Goal: Task Accomplishment & Management: Use online tool/utility

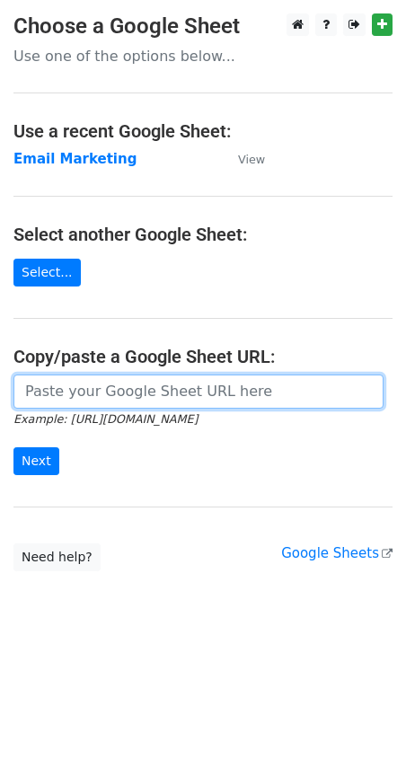
click at [150, 391] on input "url" at bounding box center [198, 391] width 370 height 34
click at [97, 386] on input "https://docs.google.com/spreadsheets/d/1xL6TpCDV6I8u0ZLJNyeDzG9gA4aAWzyqnMKZojC…" at bounding box center [198, 391] width 370 height 34
paste input "tB8ugYI50B1xezVPJ05duOF_nMOeV6K0jdv8GfQQ1mk/edit?gid=1929281793#gid=192928179"
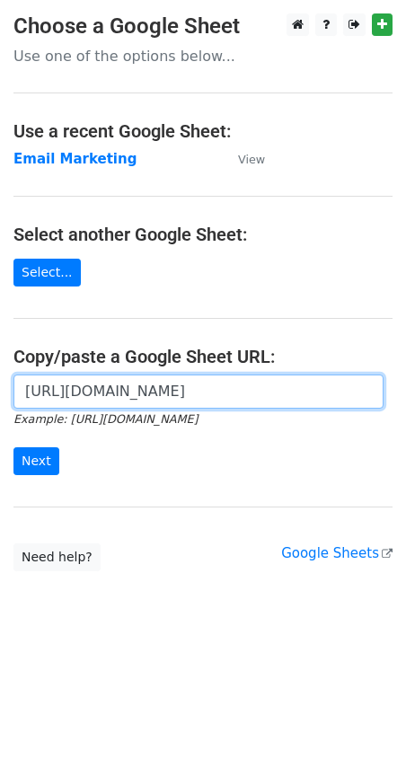
scroll to position [0, 524]
type input "https://docs.google.com/spreadsheets/d/1tB8ugYI50B1xezVPJ05duOF_nMOeV6K0jdv8GfQ…"
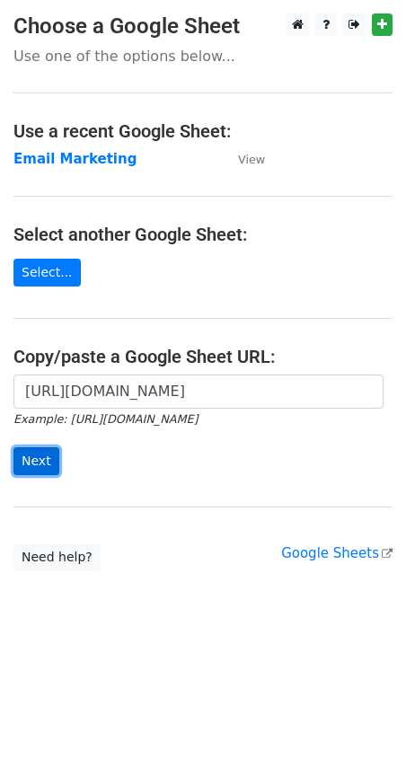
click at [50, 473] on input "Next" at bounding box center [36, 461] width 46 height 28
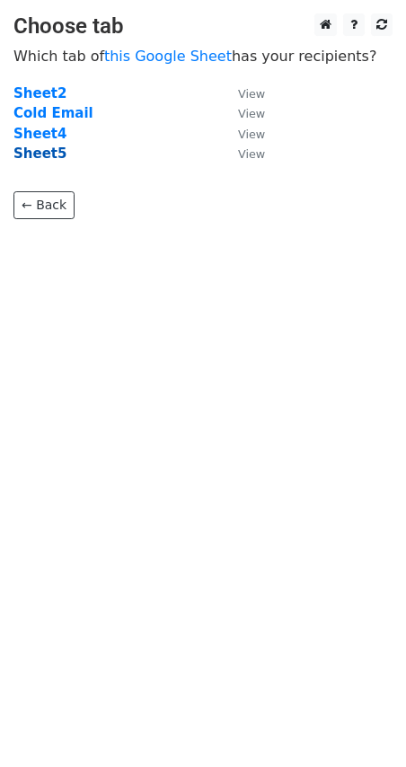
click at [33, 154] on strong "Sheet5" at bounding box center [39, 153] width 53 height 16
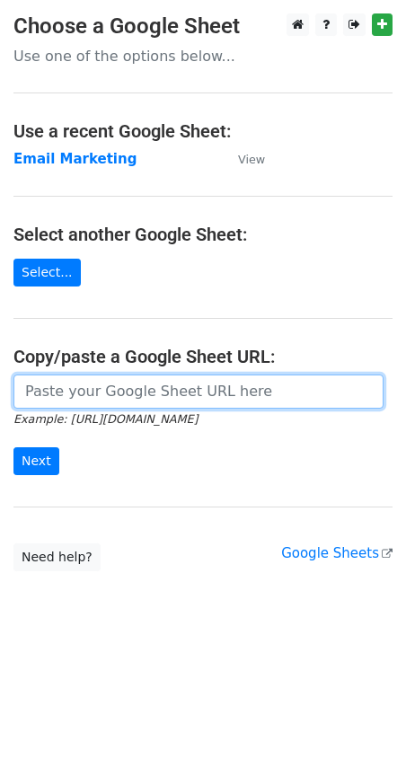
click at [124, 399] on input "url" at bounding box center [198, 391] width 370 height 34
type input "https://docs.google.com/spreadsheets/d/1xL6TpCDV6I8u0ZLJNyeDzG9gA4aAWzyqnMKZojC…"
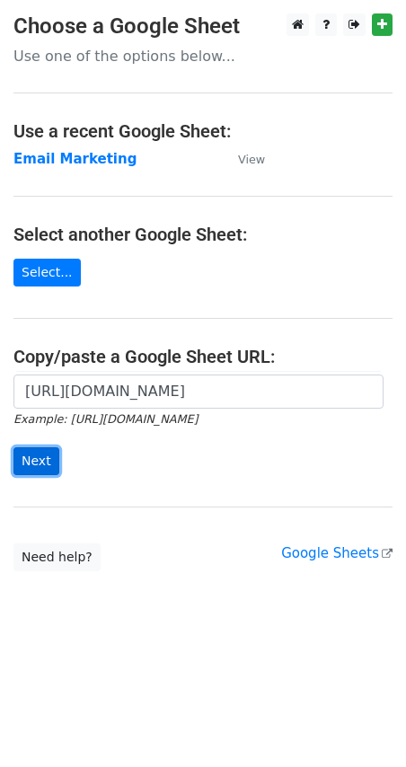
click at [31, 458] on input "Next" at bounding box center [36, 461] width 46 height 28
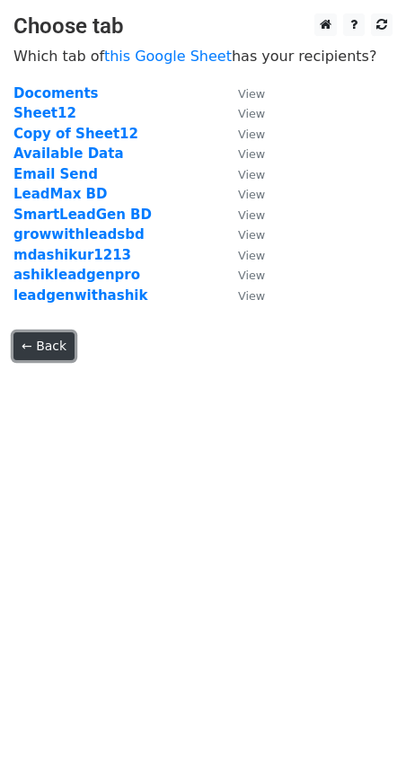
click at [48, 351] on link "← Back" at bounding box center [43, 346] width 61 height 28
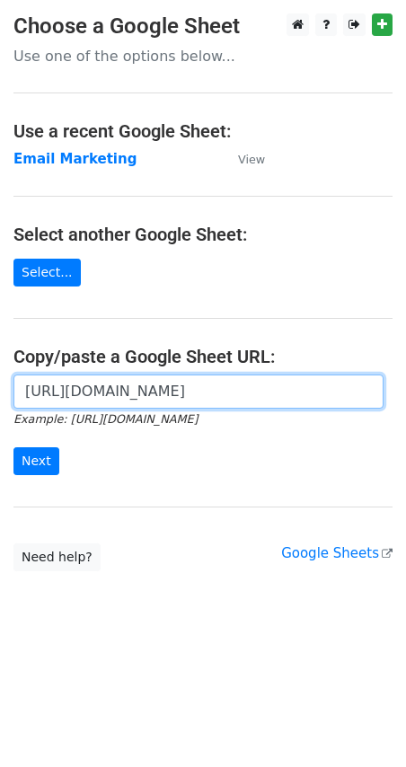
click at [85, 390] on input "https://docs.google.com/spreadsheets/d/1xL6TpCDV6I8u0ZLJNyeDzG9gA4aAWzyqnMKZojC…" at bounding box center [198, 391] width 370 height 34
click at [146, 392] on input "https://docs.google.com/spreadsheets/d/1xL6TpCDV6I8u0ZLJNyeDzG9gA4aAWzyqnMKZojC…" at bounding box center [198, 391] width 370 height 34
click at [197, 396] on input "https://docs.google.com/spreadsheets/d/1xL6TpCDV6I8u0ZLJNyeDzG9gA4aAWzyqnMKZojC…" at bounding box center [198, 391] width 370 height 34
click at [196, 395] on input "https://docs.google.com/spreadsheets/d/1xL6TpCDV6I8u0ZLJNyeDzG9gA4aAWzyqnMKZojC…" at bounding box center [198, 391] width 370 height 34
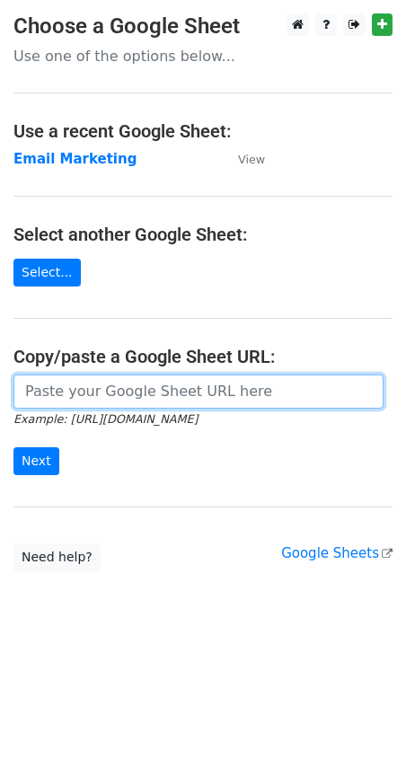
click at [177, 388] on input "url" at bounding box center [198, 391] width 370 height 34
type input "[URL][DOMAIN_NAME]"
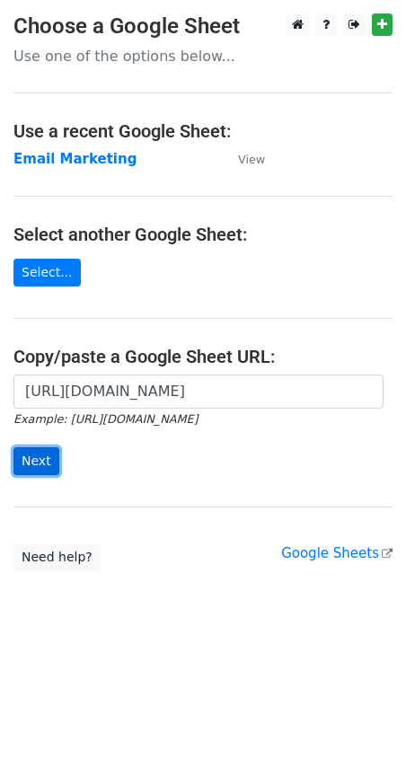
click at [31, 455] on input "Next" at bounding box center [36, 461] width 46 height 28
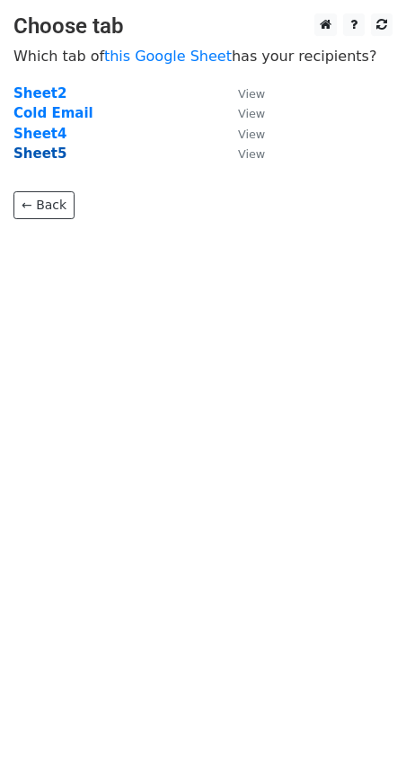
click at [48, 153] on strong "Sheet5" at bounding box center [39, 153] width 53 height 16
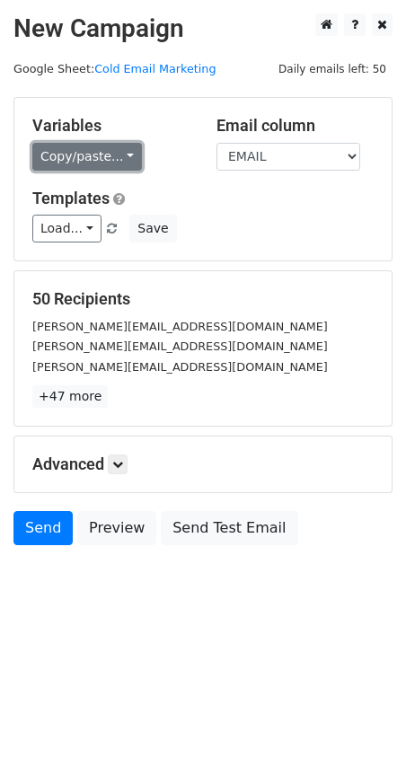
click at [90, 158] on link "Copy/paste..." at bounding box center [87, 157] width 110 height 28
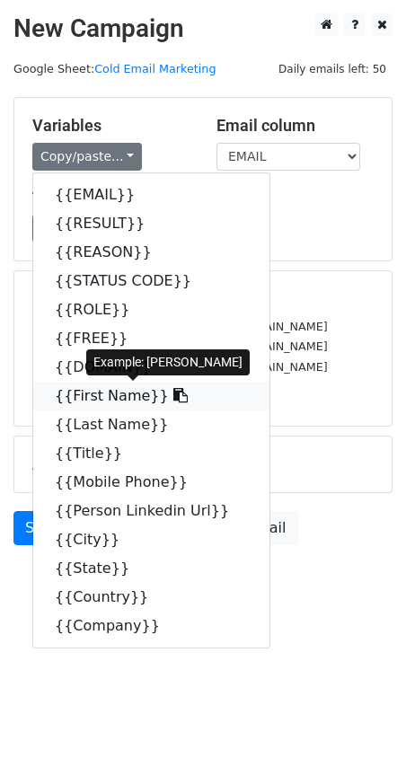
click at [173, 397] on icon at bounding box center [180, 395] width 14 height 14
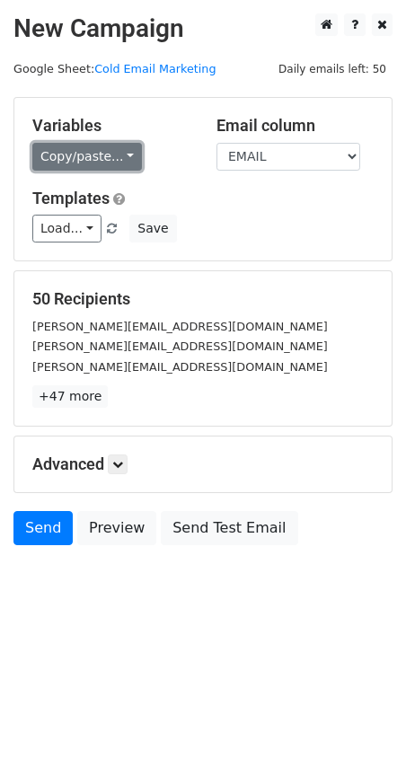
click at [113, 151] on link "Copy/paste..." at bounding box center [87, 157] width 110 height 28
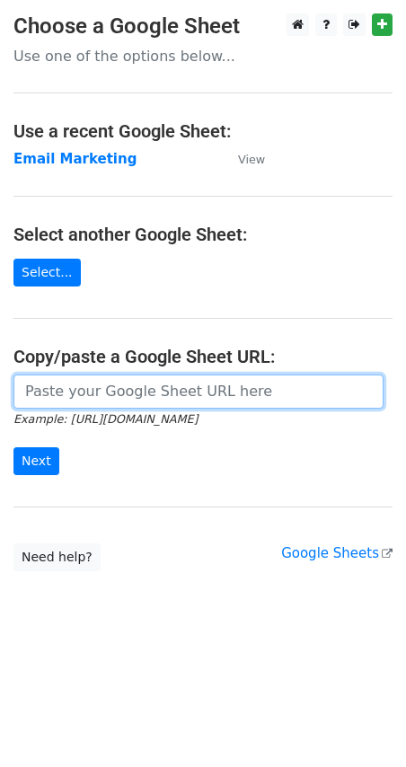
click at [151, 407] on input "url" at bounding box center [198, 391] width 370 height 34
type input "[URL][DOMAIN_NAME]"
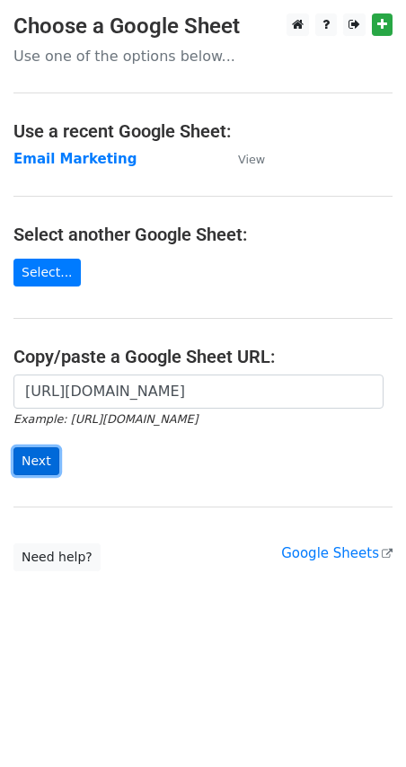
click at [17, 452] on input "Next" at bounding box center [36, 461] width 46 height 28
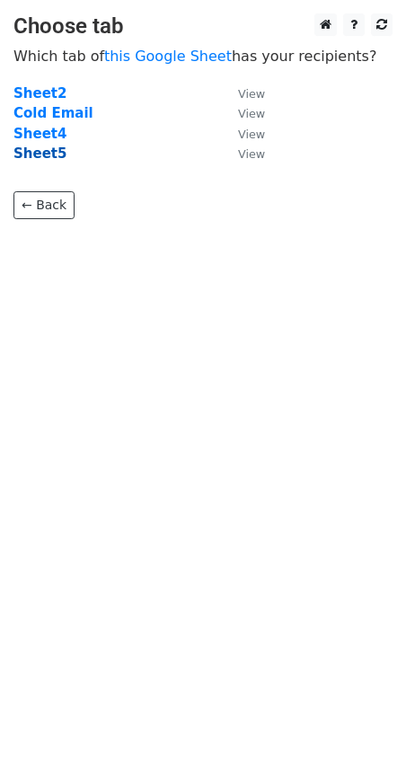
click at [46, 154] on strong "Sheet5" at bounding box center [39, 153] width 53 height 16
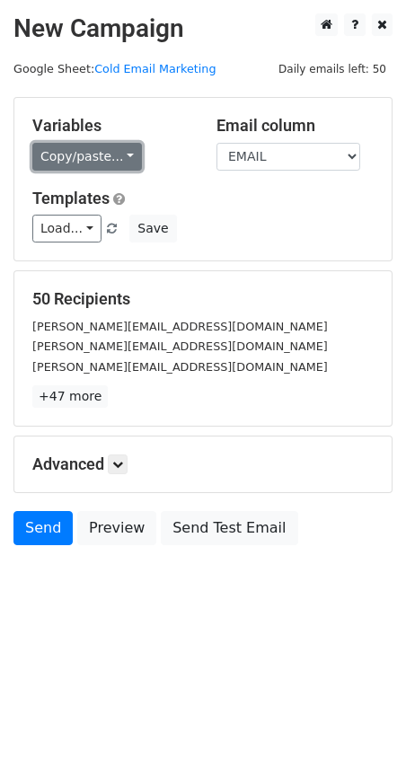
click at [117, 154] on link "Copy/paste..." at bounding box center [87, 157] width 110 height 28
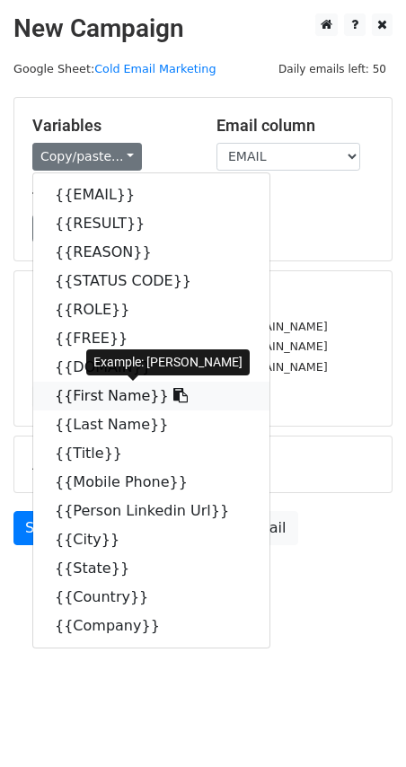
click at [173, 397] on icon at bounding box center [180, 395] width 14 height 14
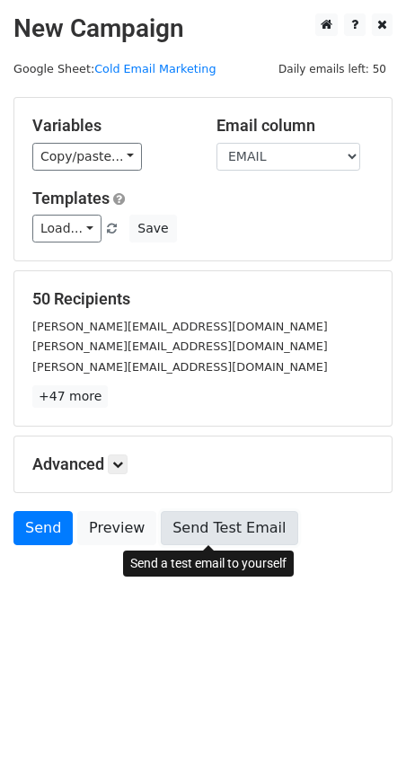
click at [184, 537] on link "Send Test Email" at bounding box center [229, 528] width 136 height 34
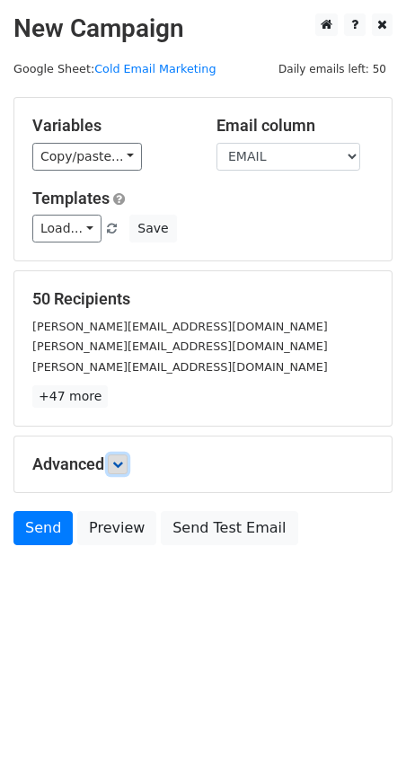
click at [112, 463] on link at bounding box center [118, 464] width 20 height 20
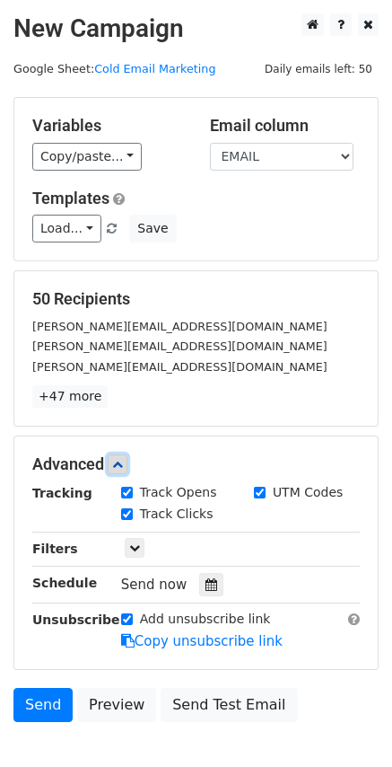
click at [114, 463] on link at bounding box center [118, 464] width 20 height 20
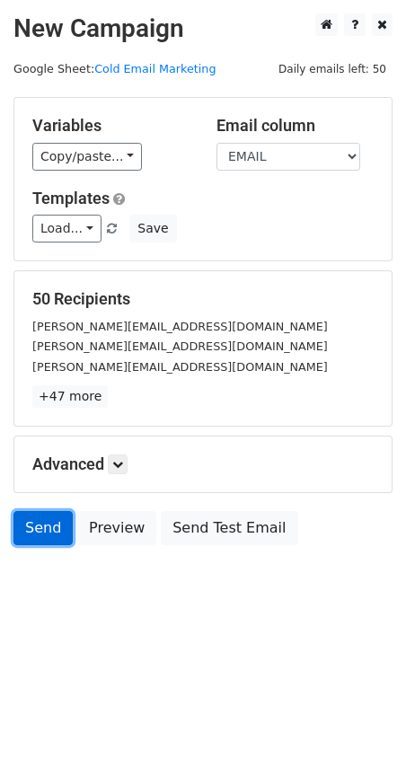
click at [48, 527] on link "Send" at bounding box center [42, 528] width 59 height 34
